Goal: Entertainment & Leisure: Consume media (video, audio)

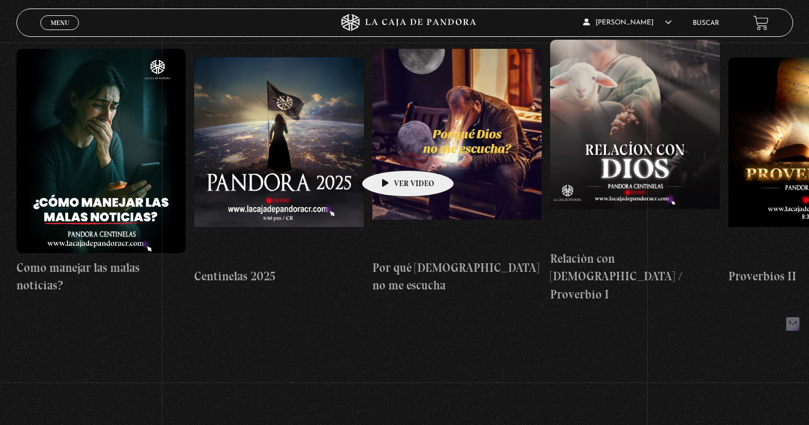
scroll to position [88, 0]
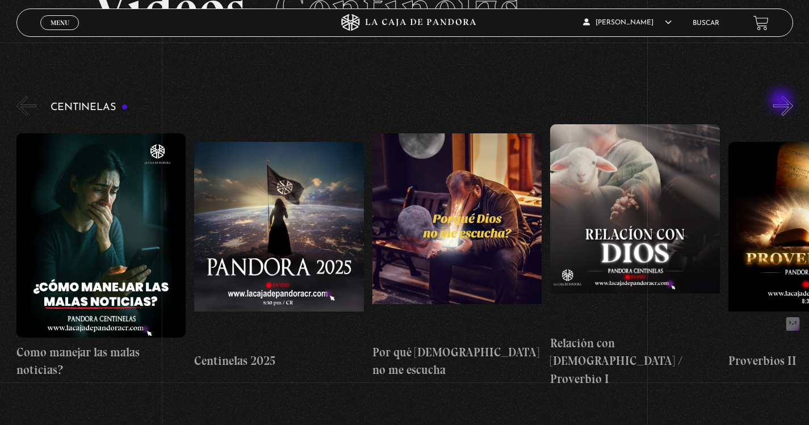
click at [783, 102] on button "»" at bounding box center [784, 106] width 20 height 20
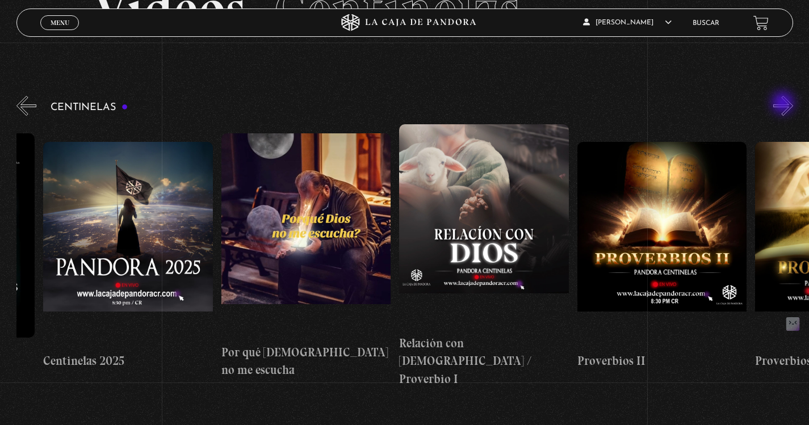
click at [784, 104] on button "»" at bounding box center [784, 106] width 20 height 20
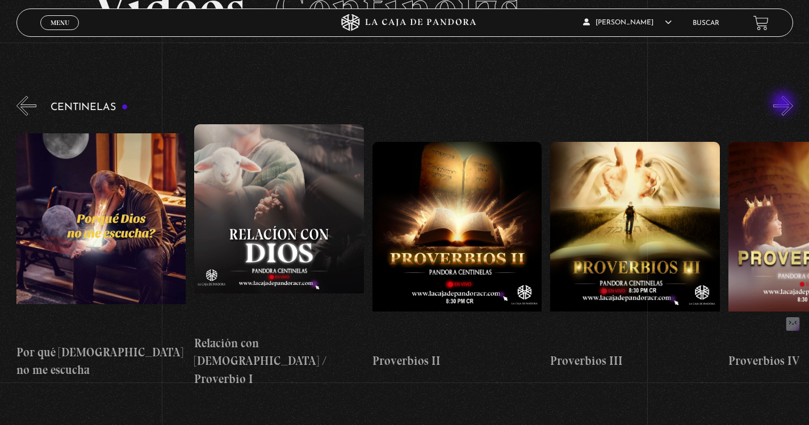
click at [784, 104] on button "»" at bounding box center [784, 106] width 20 height 20
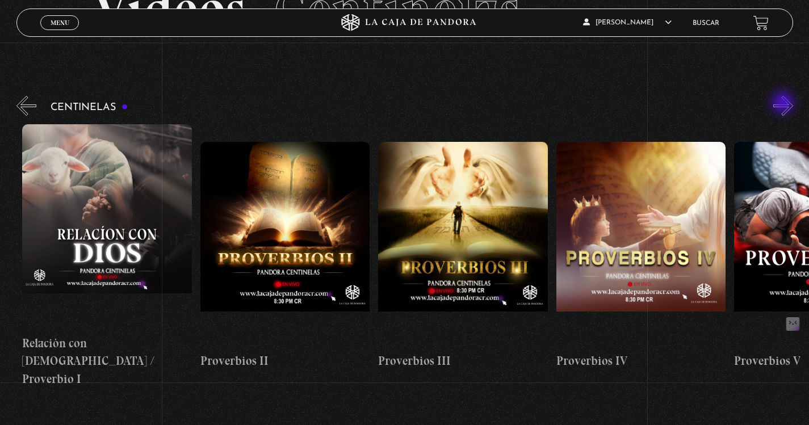
click at [784, 104] on button "»" at bounding box center [784, 106] width 20 height 20
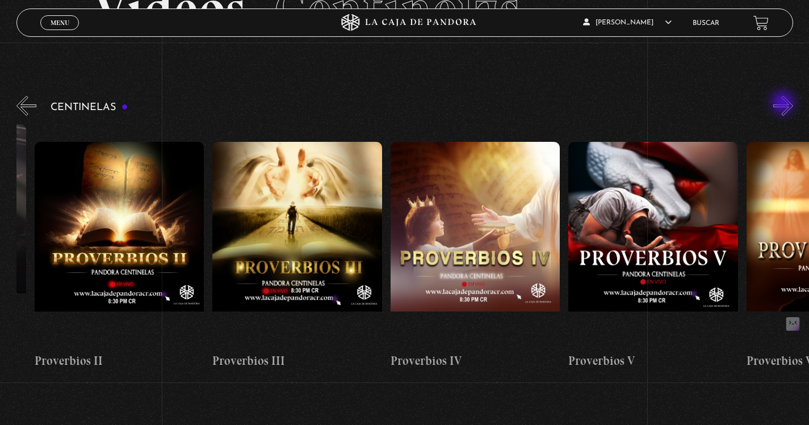
click at [784, 104] on button "»" at bounding box center [784, 106] width 20 height 20
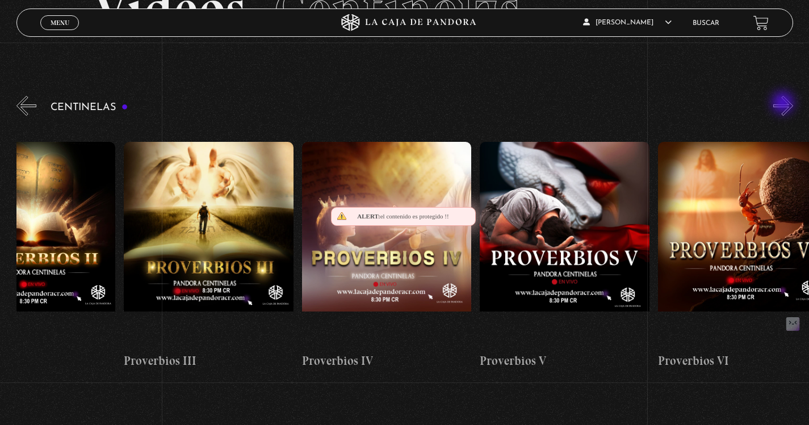
click at [784, 104] on button "»" at bounding box center [784, 106] width 20 height 20
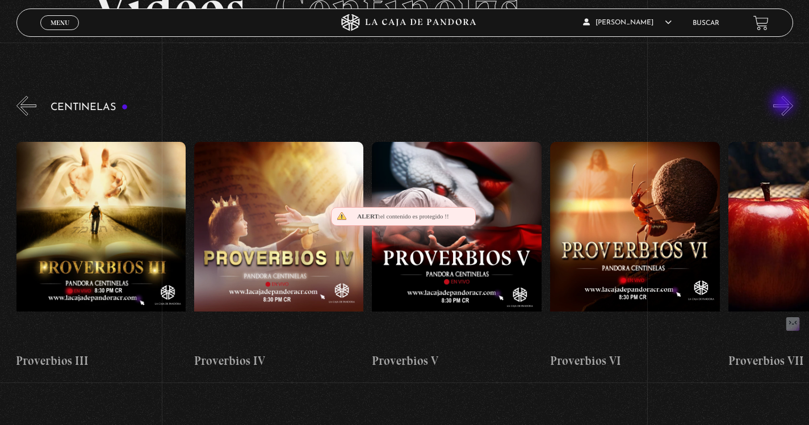
click at [784, 104] on button "»" at bounding box center [784, 106] width 20 height 20
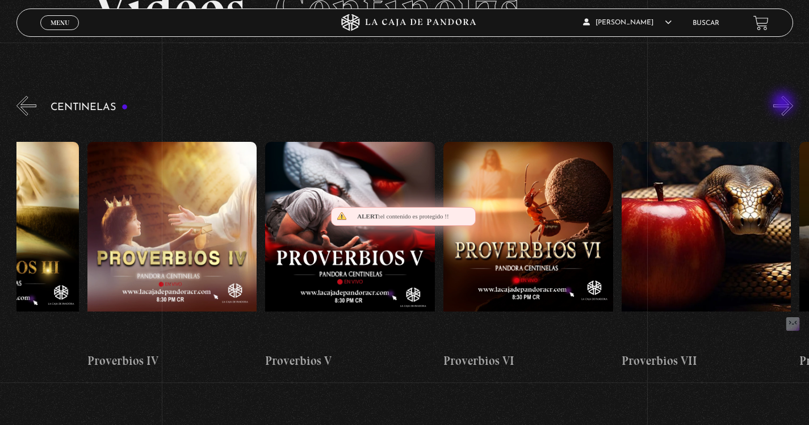
click at [784, 104] on button "»" at bounding box center [784, 106] width 20 height 20
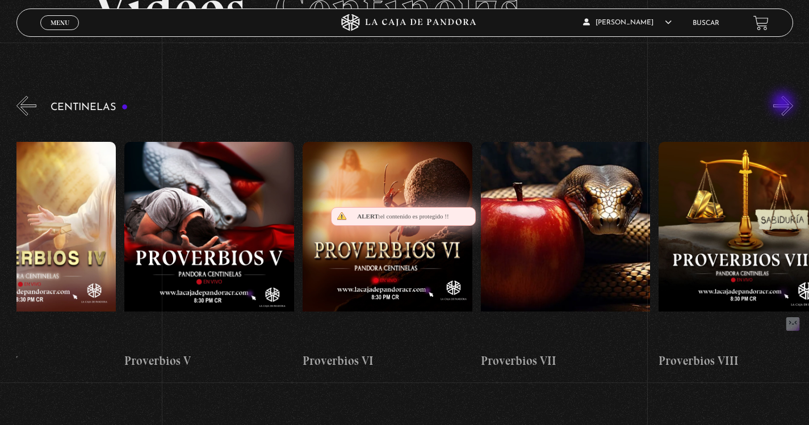
click at [784, 104] on button "»" at bounding box center [784, 106] width 20 height 20
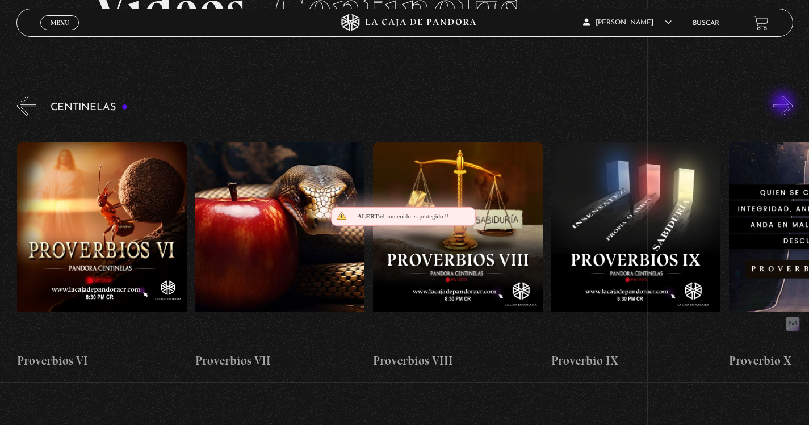
click at [784, 104] on button "»" at bounding box center [784, 106] width 20 height 20
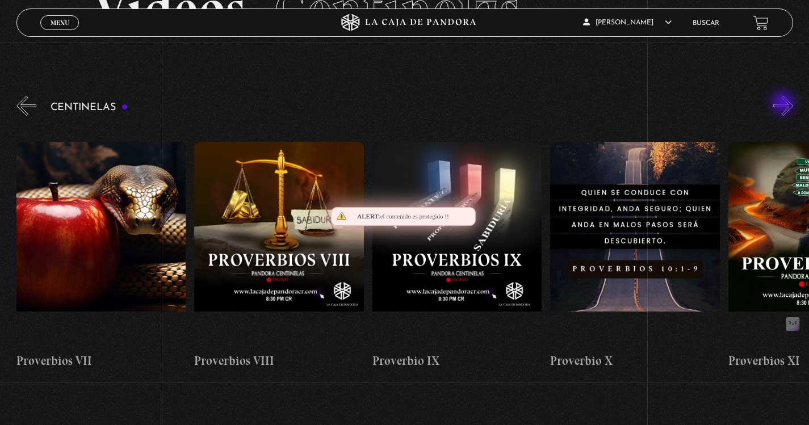
click at [784, 104] on button "»" at bounding box center [784, 106] width 20 height 20
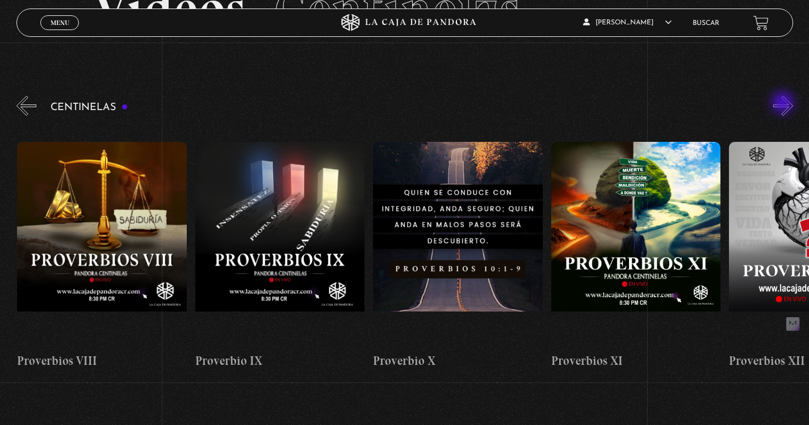
click at [784, 104] on button "»" at bounding box center [784, 106] width 20 height 20
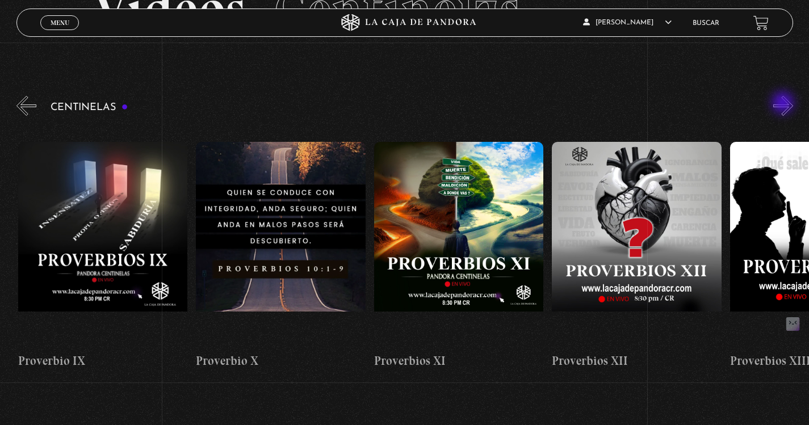
click at [784, 104] on button "»" at bounding box center [784, 106] width 20 height 20
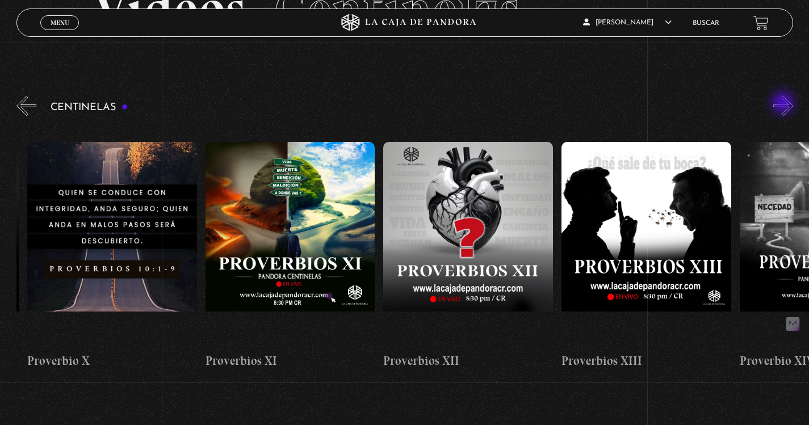
click at [784, 104] on button "»" at bounding box center [784, 106] width 20 height 20
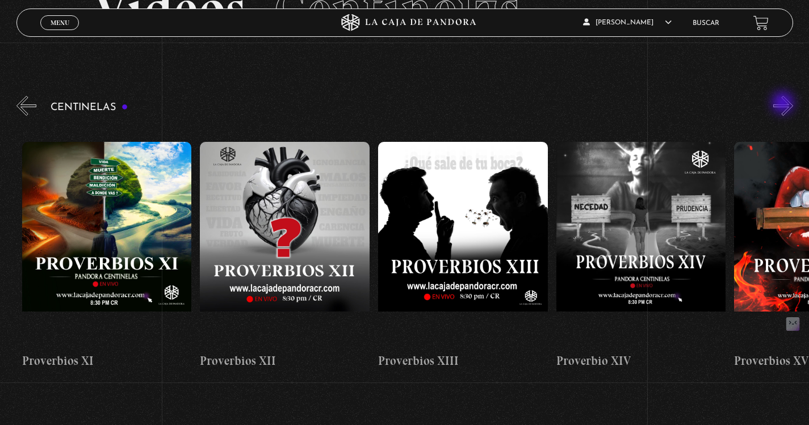
click at [784, 104] on button "»" at bounding box center [784, 106] width 20 height 20
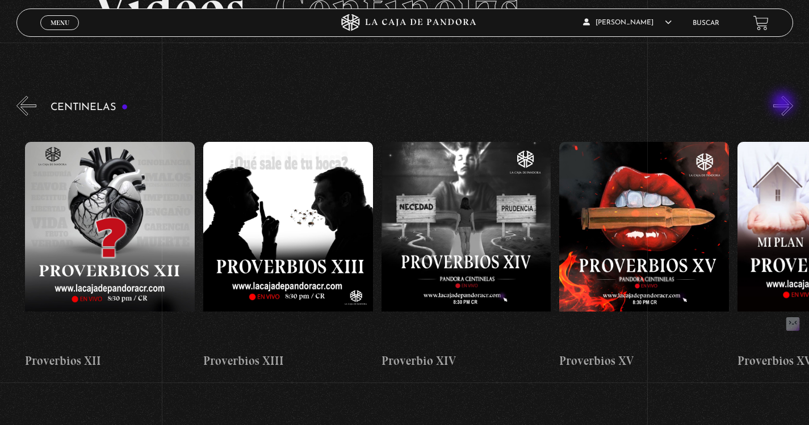
click at [784, 104] on button "»" at bounding box center [784, 106] width 20 height 20
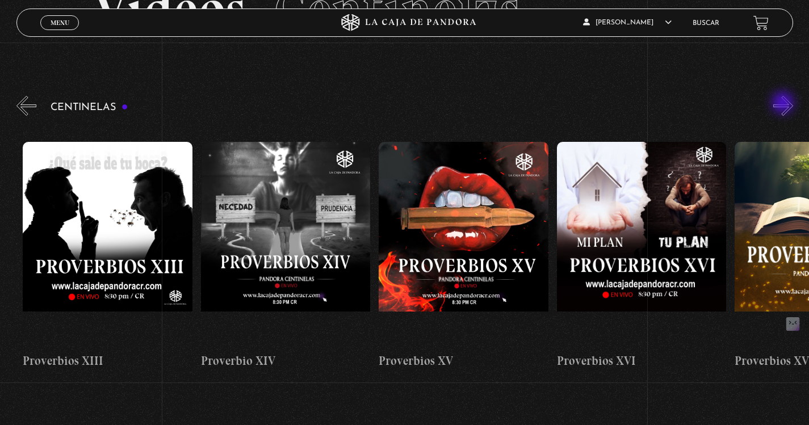
click at [784, 104] on button "»" at bounding box center [784, 106] width 20 height 20
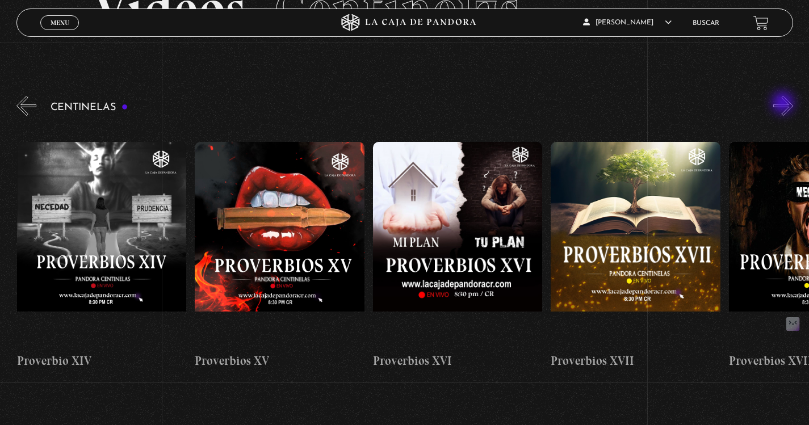
click at [784, 104] on button "»" at bounding box center [784, 106] width 20 height 20
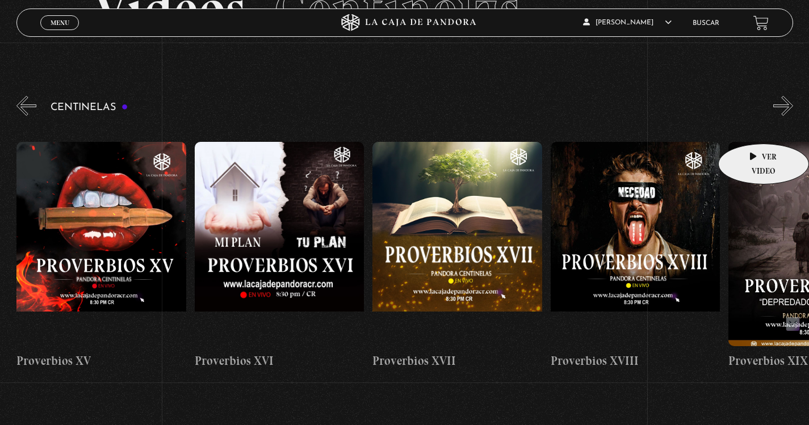
scroll to position [0, 3028]
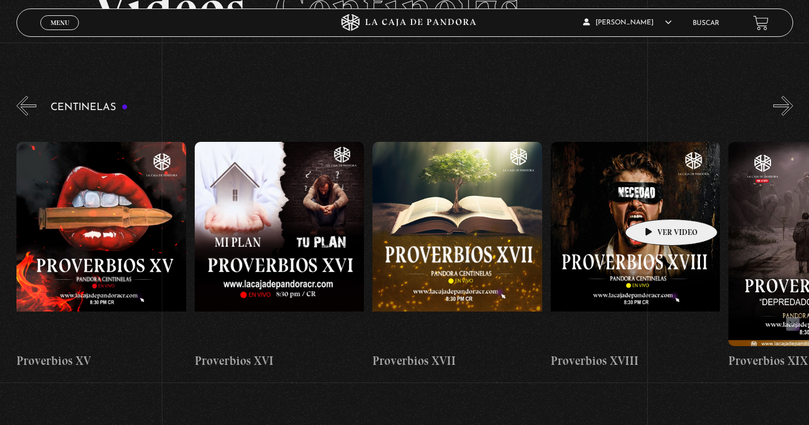
click at [654, 202] on figure at bounding box center [636, 244] width 170 height 204
